Goal: Find contact information: Find contact information

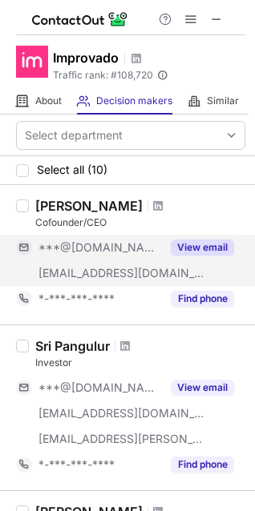
click at [200, 249] on button "View email" at bounding box center [202, 248] width 63 height 16
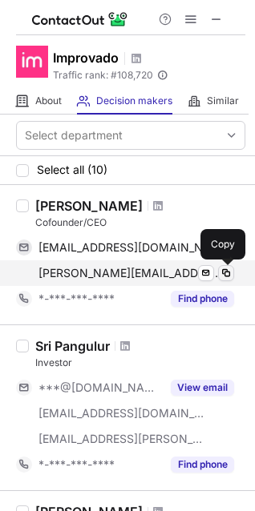
click at [229, 273] on span at bounding box center [226, 273] width 13 height 13
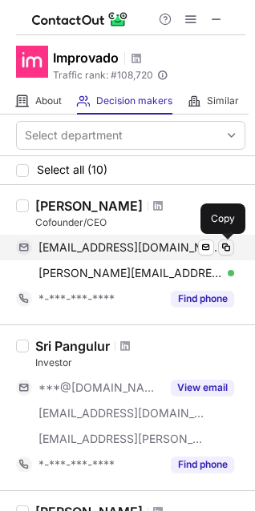
click at [226, 249] on span at bounding box center [226, 247] width 13 height 13
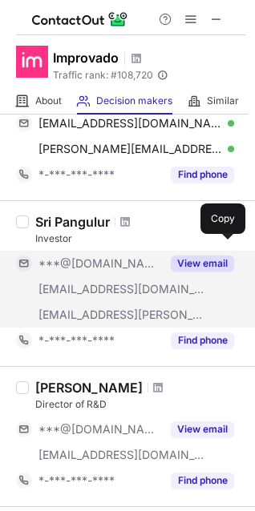
scroll to position [125, 0]
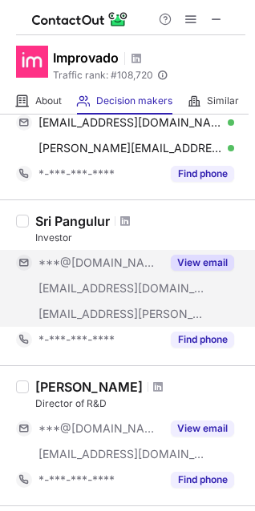
click at [186, 262] on button "View email" at bounding box center [202, 263] width 63 height 16
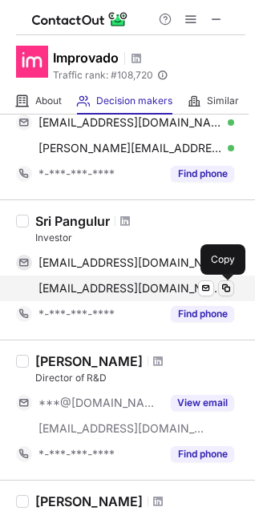
click at [224, 290] on span at bounding box center [226, 288] width 13 height 13
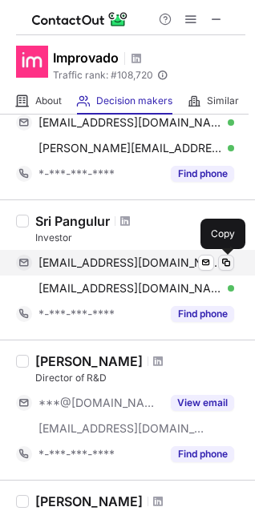
click at [224, 260] on span at bounding box center [226, 262] width 13 height 13
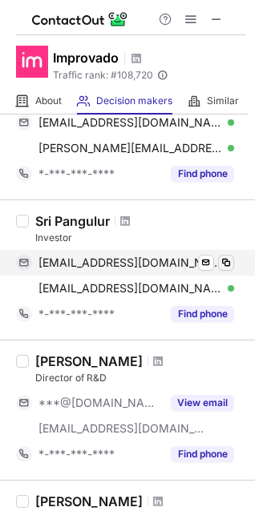
click at [224, 260] on span at bounding box center [226, 262] width 13 height 13
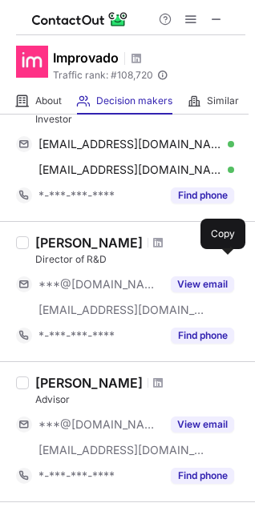
scroll to position [243, 0]
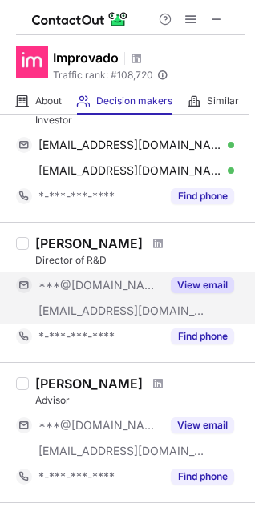
click at [197, 287] on button "View email" at bounding box center [202, 285] width 63 height 16
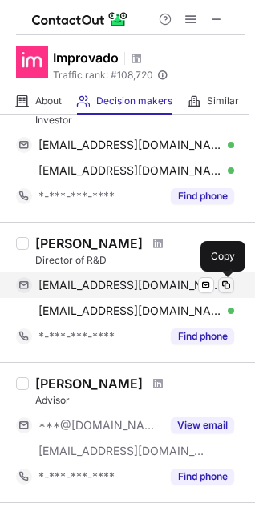
click at [221, 280] on span at bounding box center [226, 285] width 13 height 13
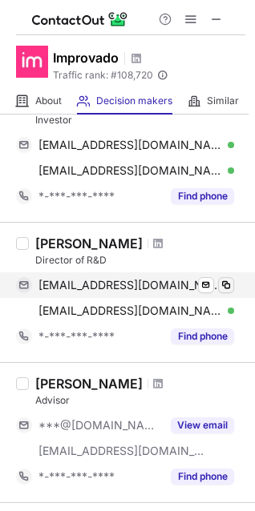
click at [229, 284] on span at bounding box center [226, 285] width 13 height 13
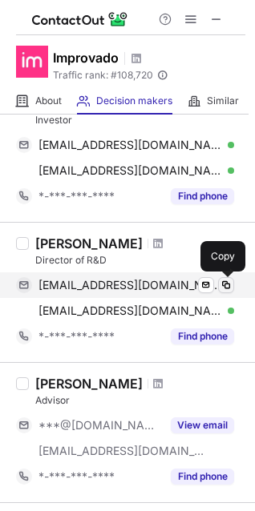
click at [225, 285] on span at bounding box center [226, 285] width 13 height 13
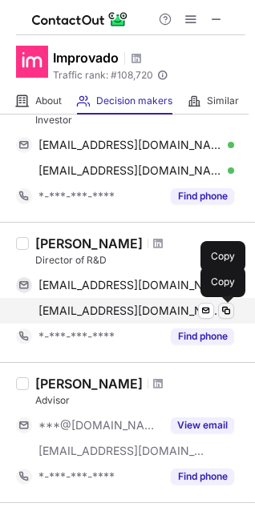
click at [224, 309] on span at bounding box center [226, 311] width 13 height 13
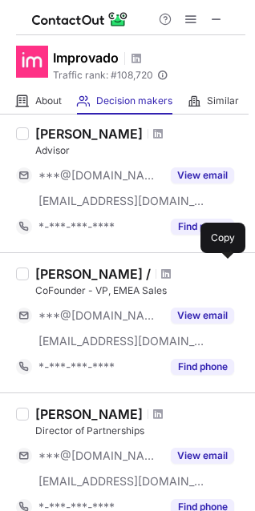
scroll to position [492, 0]
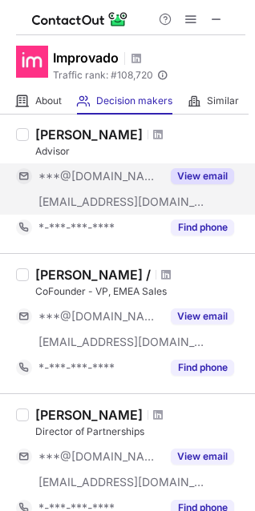
click at [214, 172] on button "View email" at bounding box center [202, 176] width 63 height 16
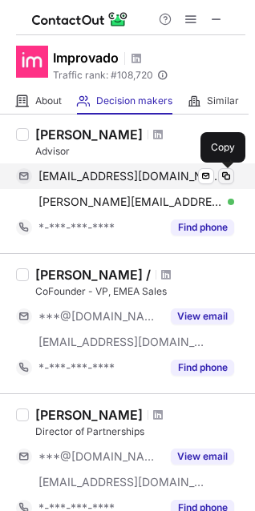
click at [225, 174] on span at bounding box center [226, 176] width 13 height 13
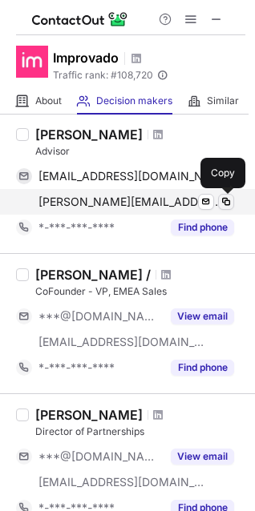
click at [223, 198] on span at bounding box center [226, 202] width 13 height 13
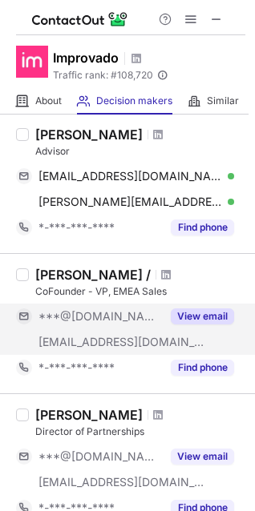
click at [197, 312] on button "View email" at bounding box center [202, 317] width 63 height 16
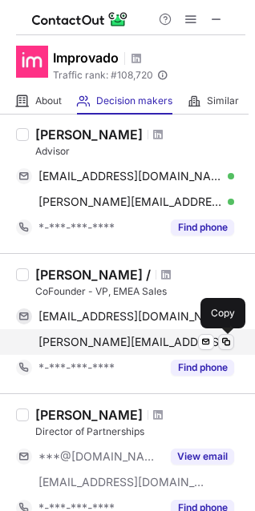
click at [224, 342] on span at bounding box center [226, 342] width 13 height 13
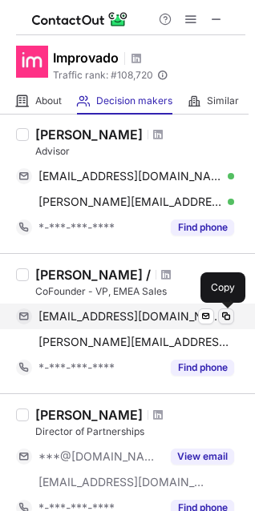
click at [224, 320] on span at bounding box center [226, 316] width 13 height 13
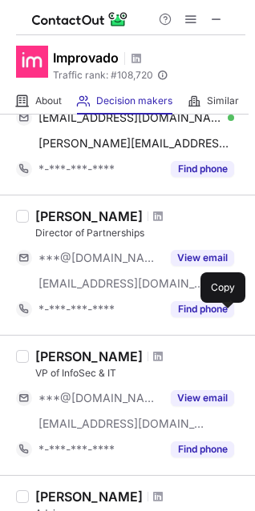
scroll to position [690, 0]
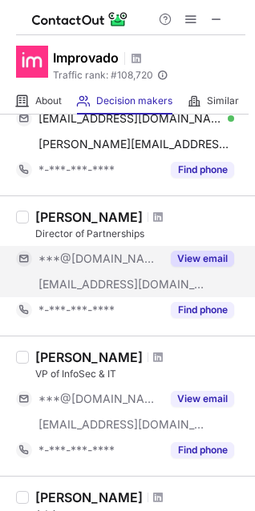
click at [211, 255] on button "View email" at bounding box center [202, 259] width 63 height 16
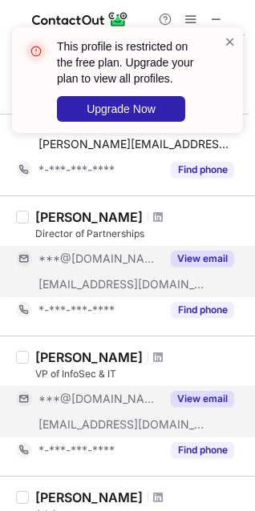
click at [208, 401] on button "View email" at bounding box center [202, 399] width 63 height 16
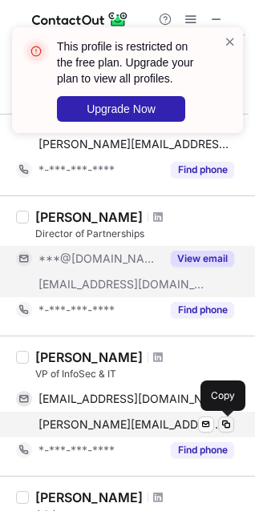
click at [225, 422] on span at bounding box center [226, 424] width 13 height 13
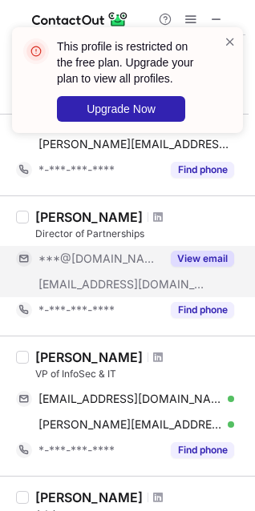
click at [205, 243] on div "[PERSON_NAME] Director of Partnerships ***@[DOMAIN_NAME] [EMAIL_ADDRESS][DOMAIN…" at bounding box center [137, 266] width 216 height 114
click at [208, 257] on button "View email" at bounding box center [202, 259] width 63 height 16
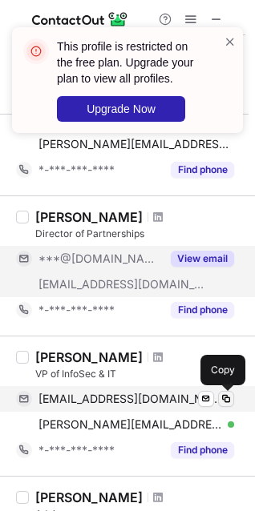
click at [226, 398] on span at bounding box center [226, 399] width 13 height 13
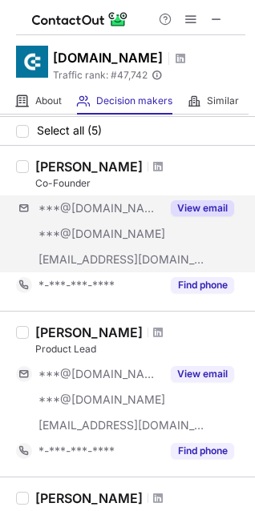
scroll to position [0, 0]
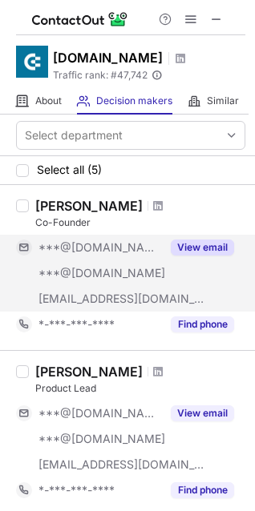
click at [184, 248] on button "View email" at bounding box center [202, 248] width 63 height 16
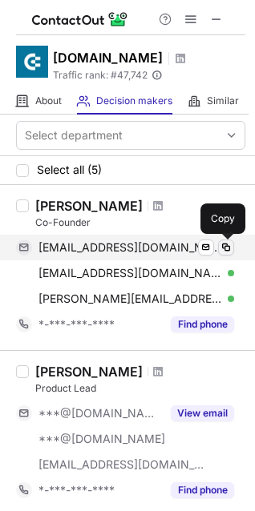
click at [225, 250] on span at bounding box center [226, 247] width 13 height 13
click at [223, 243] on span at bounding box center [226, 247] width 13 height 13
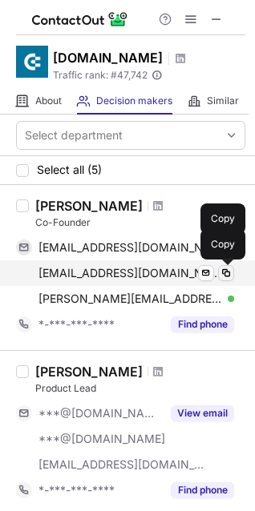
click at [223, 271] on span at bounding box center [226, 273] width 13 height 13
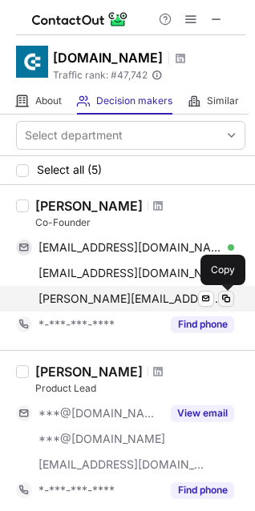
click at [227, 300] on span at bounding box center [226, 299] width 13 height 13
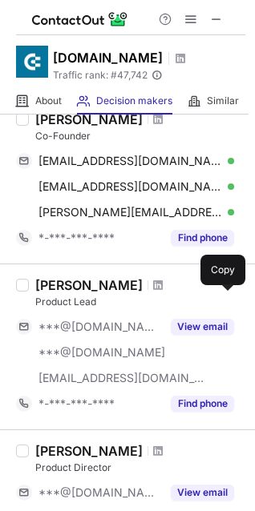
scroll to position [87, 0]
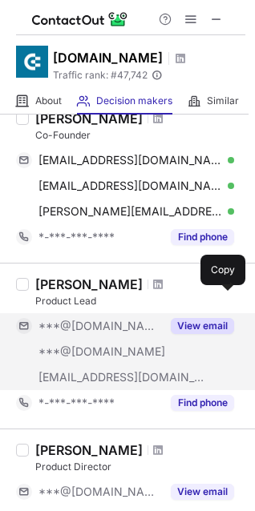
click at [206, 327] on button "View email" at bounding box center [202, 326] width 63 height 16
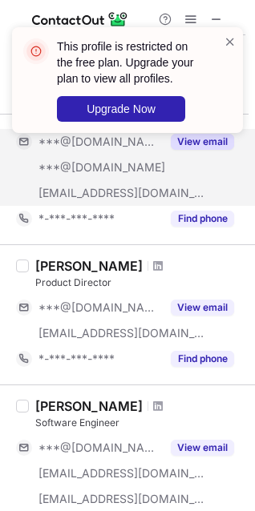
scroll to position [287, 0]
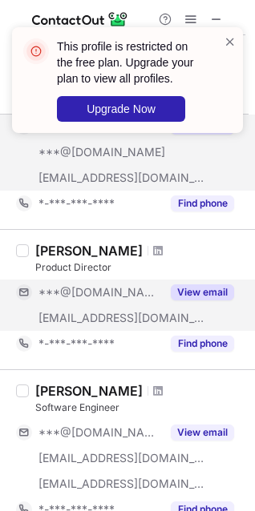
click at [190, 289] on button "View email" at bounding box center [202, 293] width 63 height 16
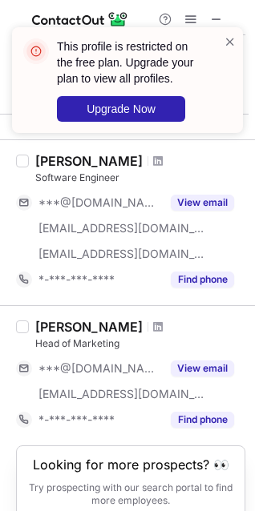
scroll to position [518, 0]
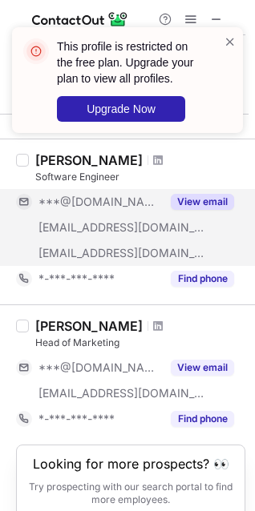
click at [199, 200] on button "View email" at bounding box center [202, 202] width 63 height 16
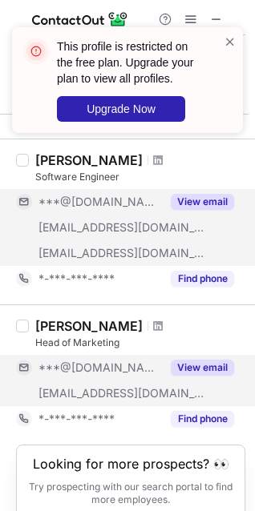
click at [203, 373] on button "View email" at bounding box center [202, 368] width 63 height 16
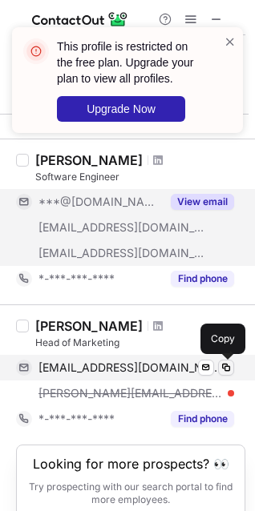
click at [226, 368] on span at bounding box center [226, 367] width 13 height 13
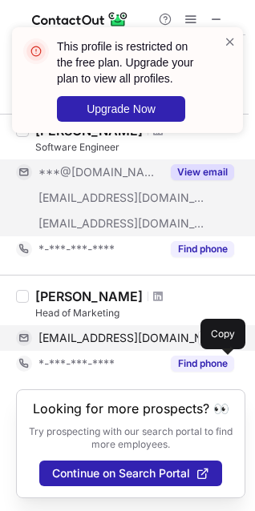
scroll to position [563, 0]
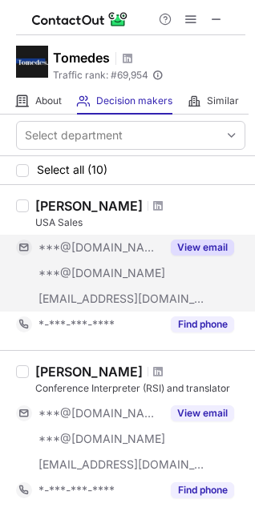
click at [192, 244] on button "View email" at bounding box center [202, 248] width 63 height 16
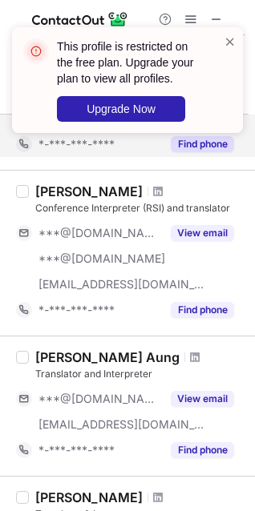
scroll to position [181, 0]
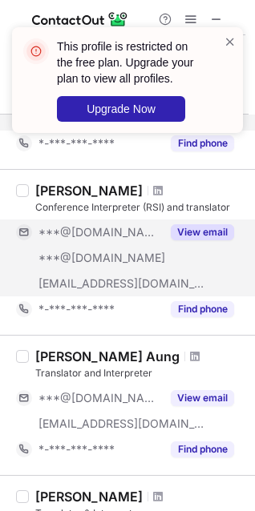
click at [200, 236] on button "View email" at bounding box center [202, 232] width 63 height 16
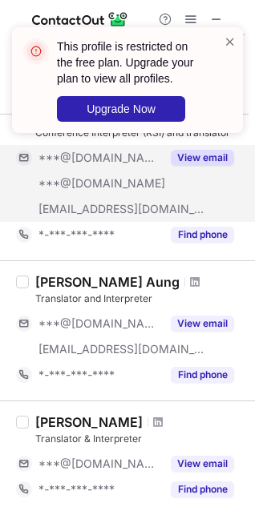
scroll to position [262, 0]
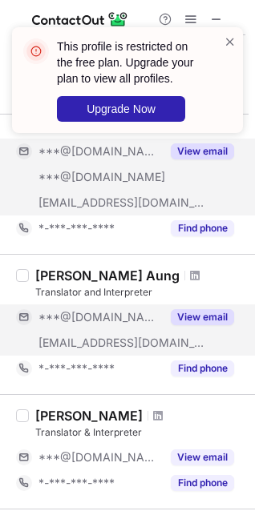
click at [196, 317] on button "View email" at bounding box center [202, 317] width 63 height 16
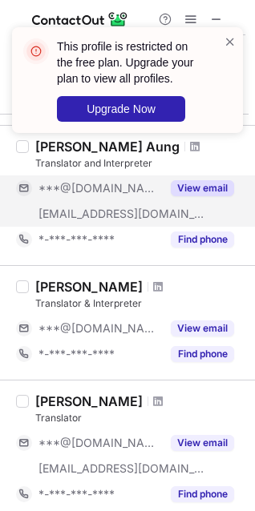
scroll to position [399, 0]
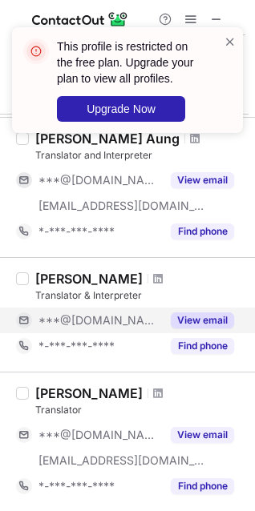
click at [200, 329] on div "View email" at bounding box center [197, 321] width 73 height 26
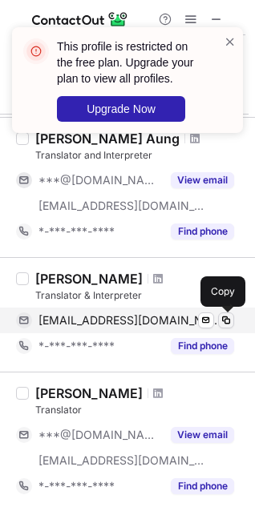
click at [227, 323] on span at bounding box center [226, 320] width 13 height 13
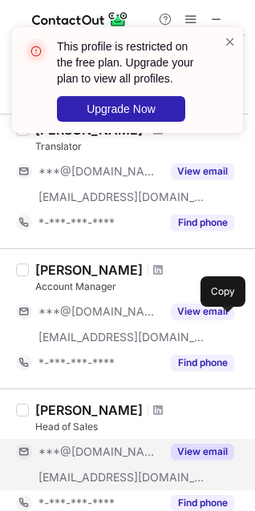
scroll to position [630, 0]
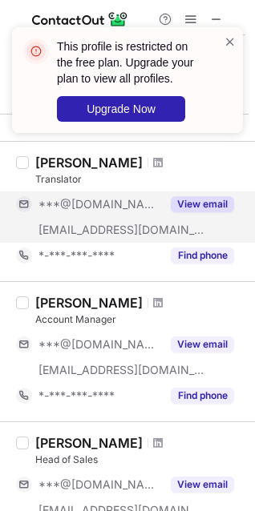
click at [197, 201] on button "View email" at bounding box center [202, 204] width 63 height 16
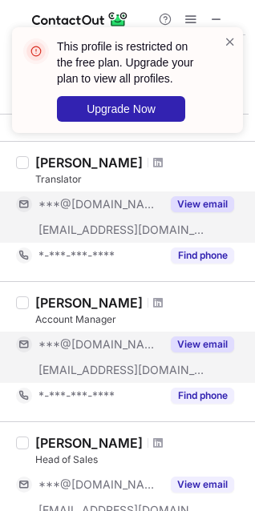
click at [208, 339] on button "View email" at bounding box center [202, 345] width 63 height 16
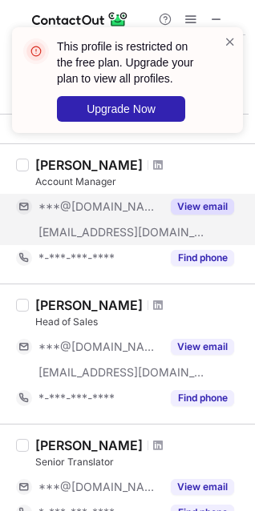
scroll to position [773, 0]
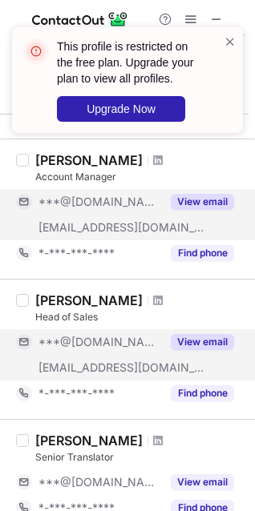
click at [208, 345] on button "View email" at bounding box center [202, 342] width 63 height 16
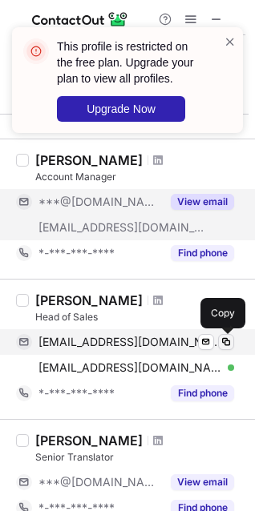
click at [228, 340] on span at bounding box center [226, 342] width 13 height 13
click at [222, 344] on span at bounding box center [226, 342] width 13 height 13
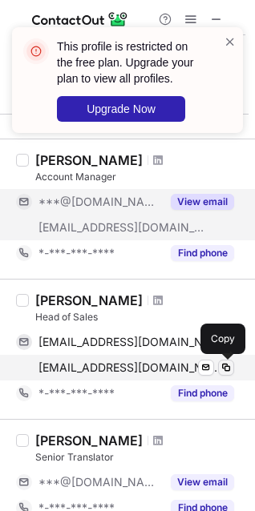
click at [224, 369] on span at bounding box center [226, 367] width 13 height 13
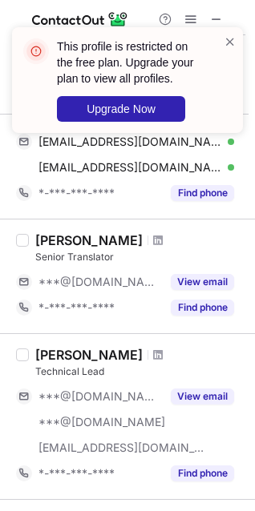
scroll to position [979, 0]
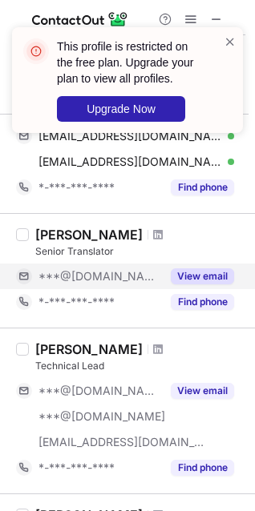
click at [189, 268] on div "View email" at bounding box center [197, 277] width 73 height 26
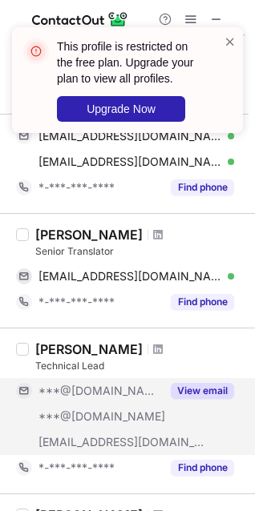
click at [202, 386] on button "View email" at bounding box center [202, 391] width 63 height 16
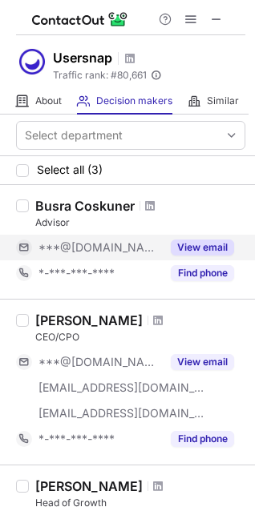
click at [204, 253] on button "View email" at bounding box center [202, 248] width 63 height 16
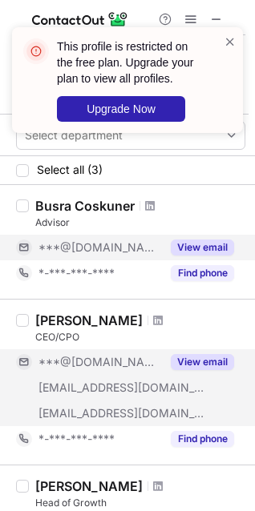
click at [209, 361] on button "View email" at bounding box center [202, 362] width 63 height 16
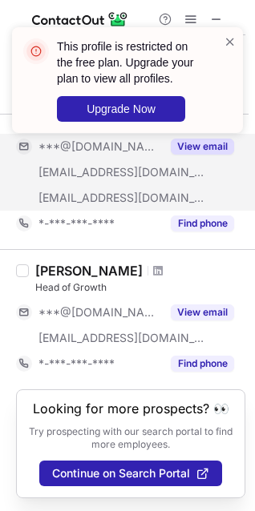
scroll to position [231, 0]
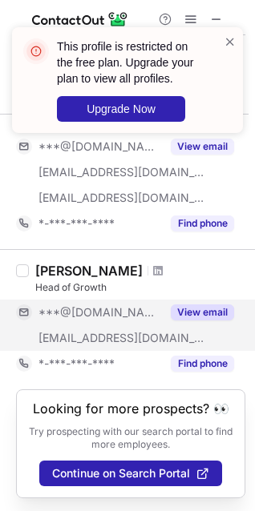
click at [200, 305] on button "View email" at bounding box center [202, 313] width 63 height 16
click at [197, 305] on button "View email" at bounding box center [202, 313] width 63 height 16
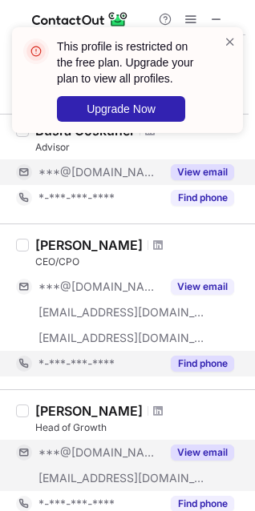
scroll to position [69, 0]
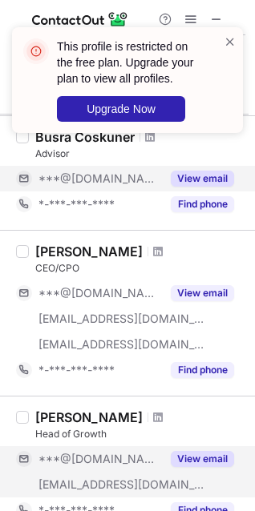
click at [183, 176] on button "View email" at bounding box center [202, 179] width 63 height 16
